Goal: Find specific page/section: Find specific page/section

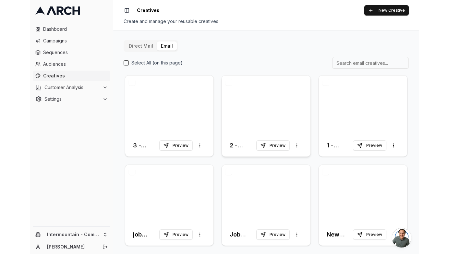
scroll to position [2, 0]
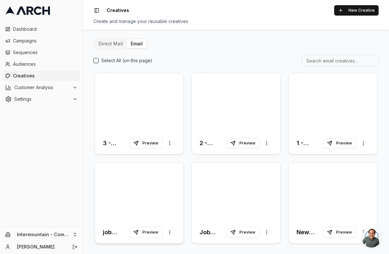
click at [165, 185] on div at bounding box center [139, 192] width 88 height 59
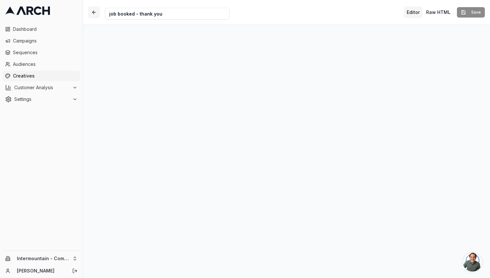
click at [89, 7] on button "button" at bounding box center [94, 12] width 12 height 12
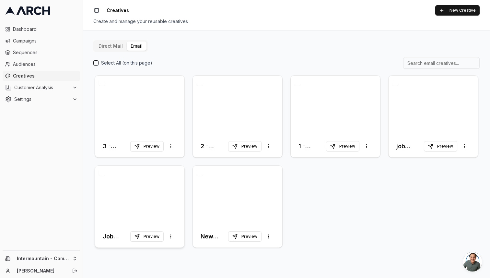
click at [151, 202] on div at bounding box center [139, 196] width 89 height 60
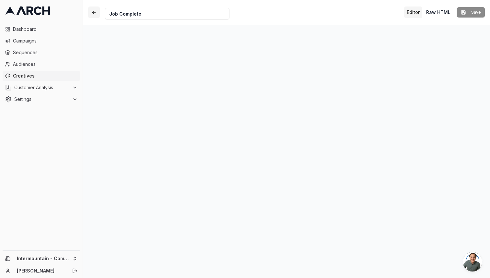
click at [92, 16] on button "button" at bounding box center [94, 12] width 12 height 12
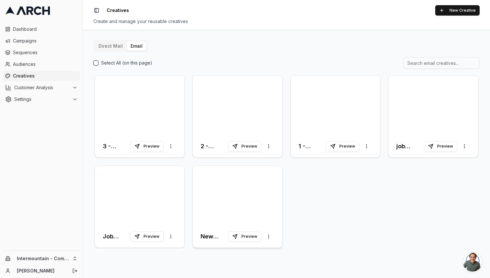
click at [269, 184] on div at bounding box center [237, 196] width 89 height 60
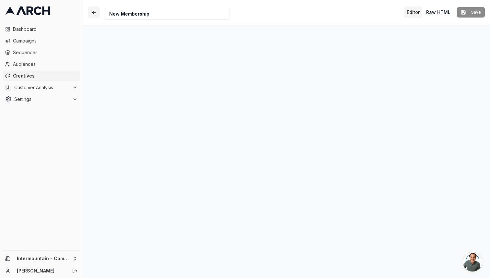
click at [91, 15] on button "button" at bounding box center [94, 12] width 12 height 12
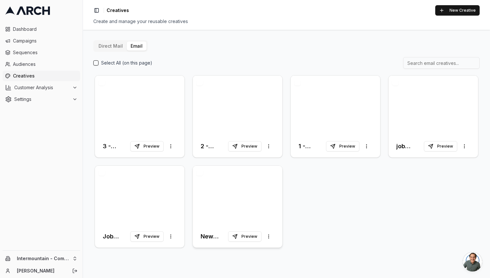
click at [242, 181] on div at bounding box center [237, 196] width 89 height 60
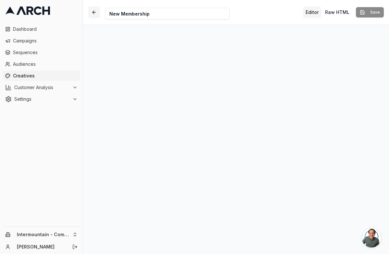
click at [93, 12] on button "button" at bounding box center [94, 12] width 12 height 12
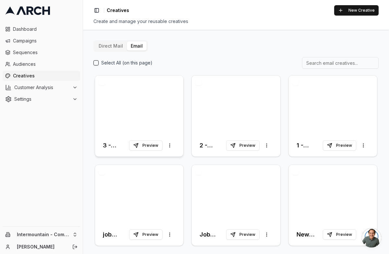
click at [140, 115] on div at bounding box center [139, 105] width 88 height 59
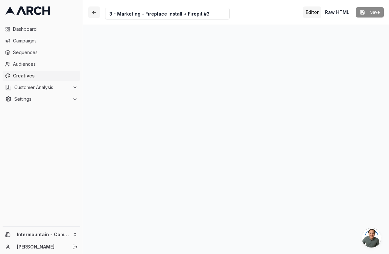
click at [93, 11] on button "button" at bounding box center [94, 12] width 12 height 12
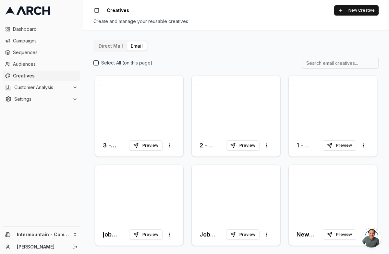
click at [214, 45] on div "Direct Mail Email Select All (on this page) 3 - Marketing - Fireplace install +…" at bounding box center [235, 143] width 285 height 207
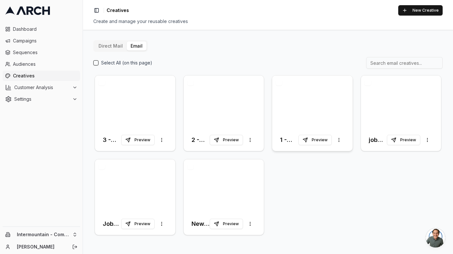
click at [302, 101] on div at bounding box center [312, 102] width 80 height 53
